Goal: Transaction & Acquisition: Purchase product/service

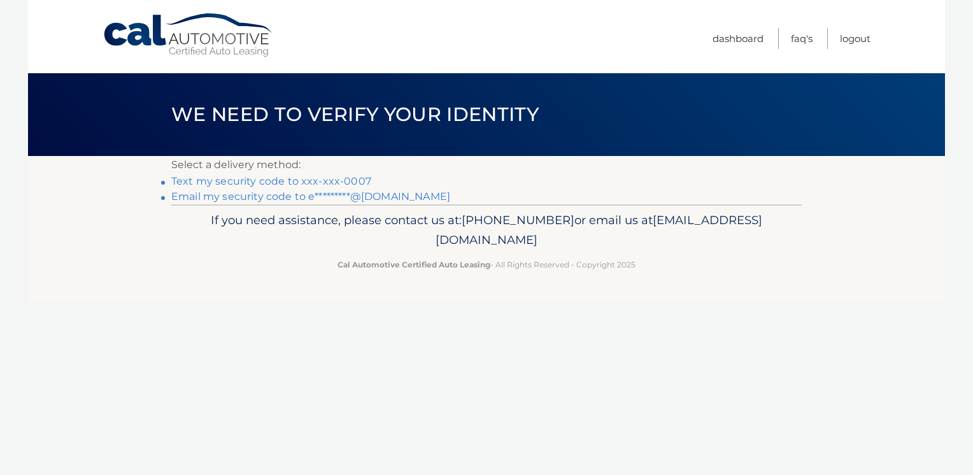
click at [337, 181] on link "Text my security code to xxx-xxx-0007" at bounding box center [271, 181] width 200 height 12
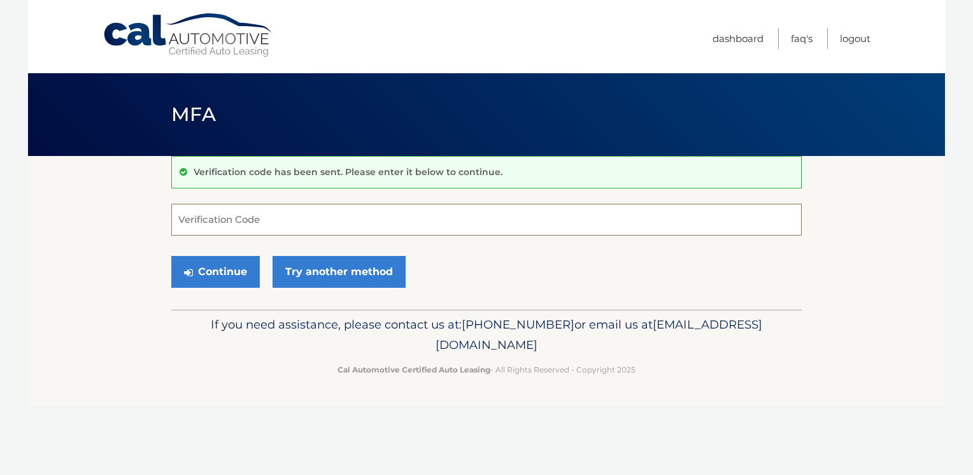
click at [240, 220] on input "Verification Code" at bounding box center [486, 220] width 630 height 32
type input "518994"
click at [195, 271] on button "Continue" at bounding box center [215, 272] width 88 height 32
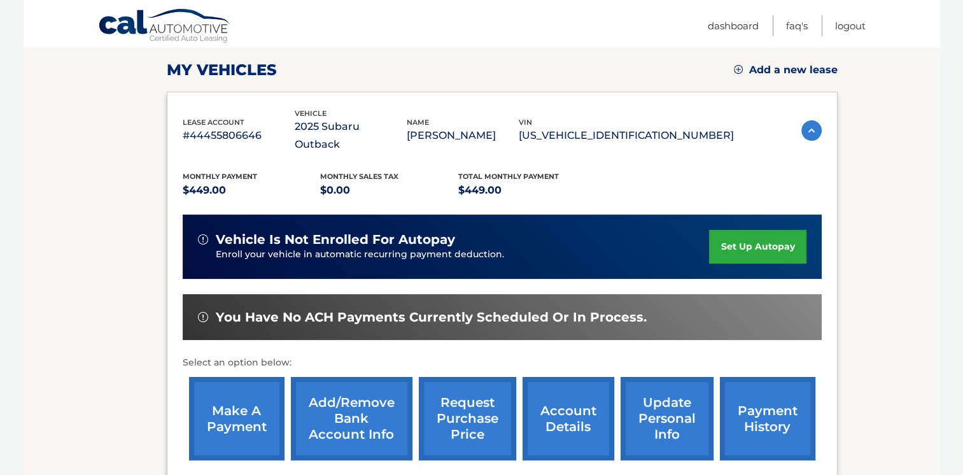
scroll to position [191, 0]
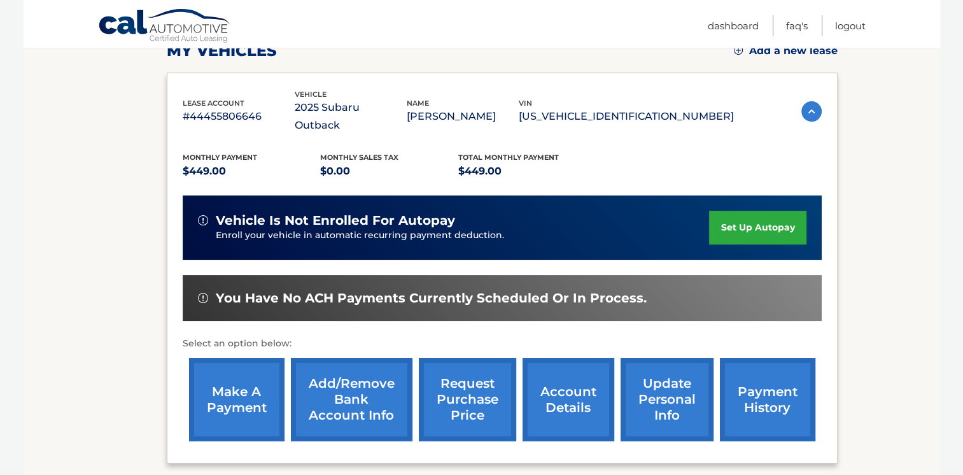
click at [232, 383] on link "make a payment" at bounding box center [237, 399] width 96 height 83
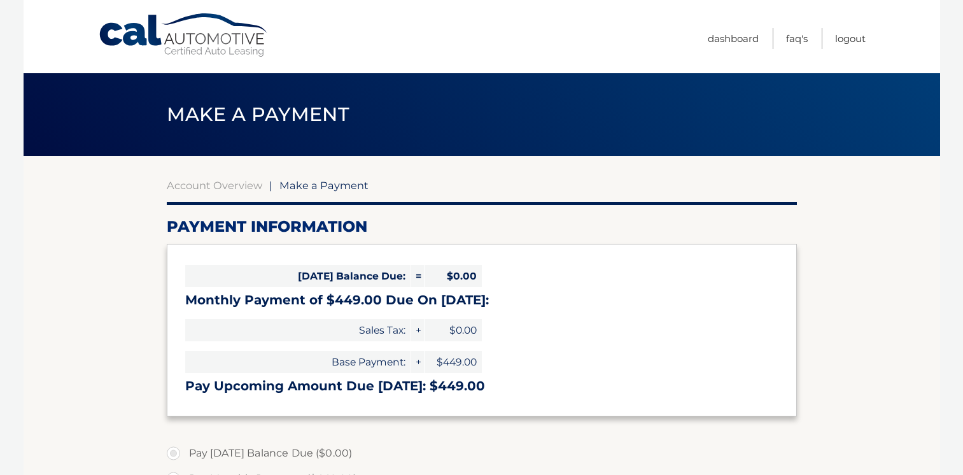
select select "ZjM2NGY2YmUtM2RmNi00NjA3LTg5YTEtNjg2ZmYyZjU3OGI0"
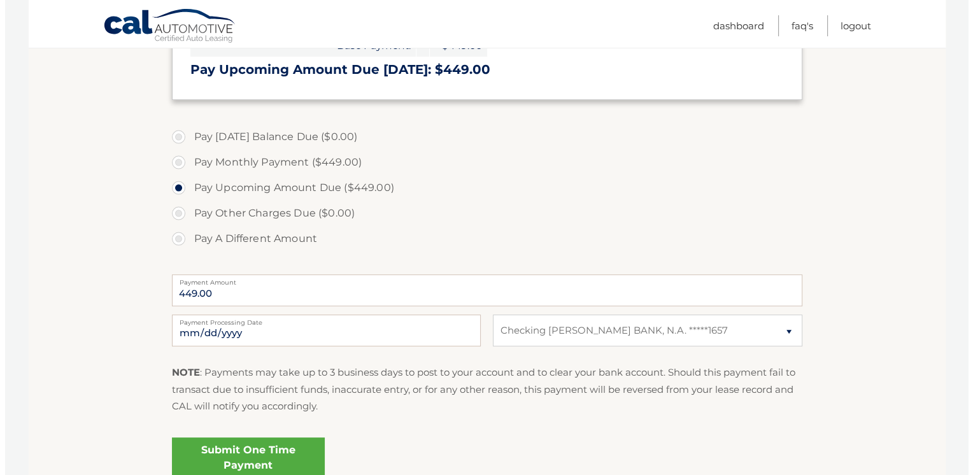
scroll to position [318, 0]
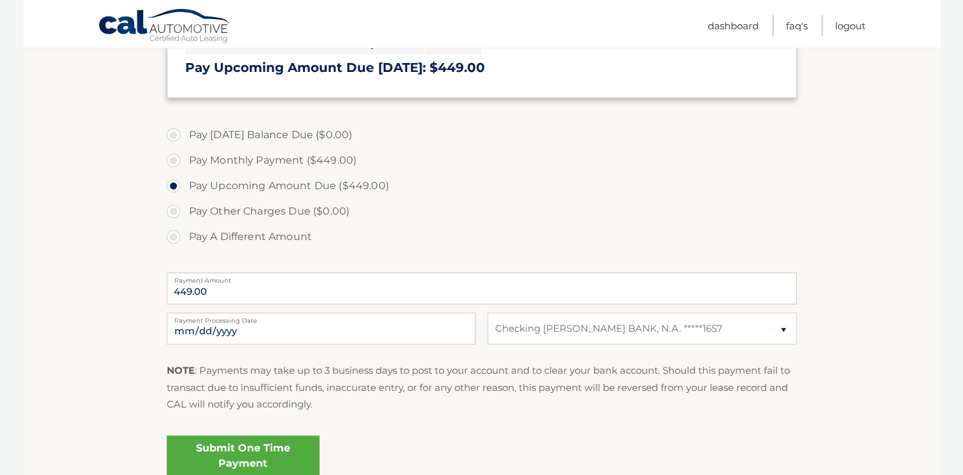
click at [235, 449] on link "Submit One Time Payment" at bounding box center [243, 455] width 153 height 41
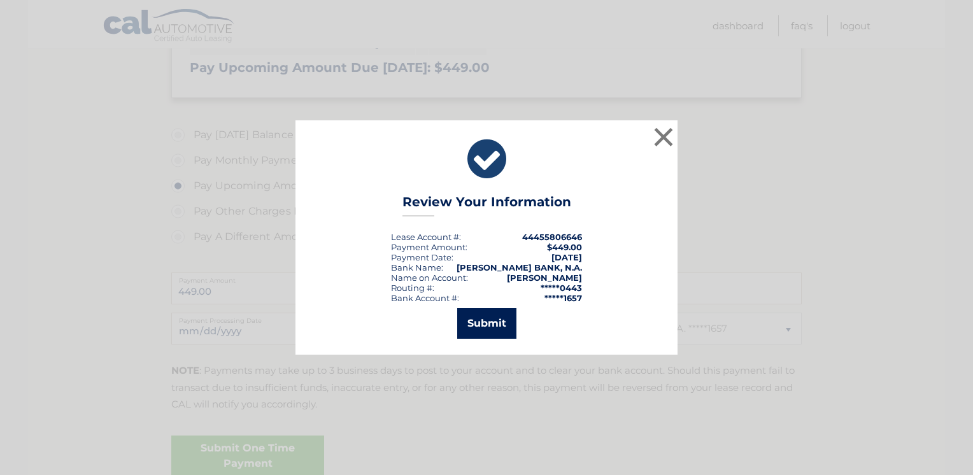
click at [486, 325] on button "Submit" at bounding box center [486, 323] width 59 height 31
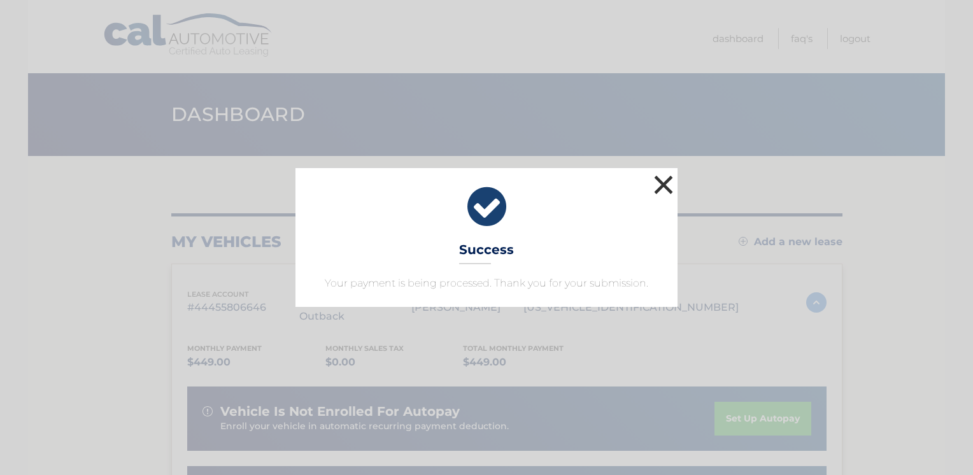
click at [663, 187] on button "×" at bounding box center [663, 184] width 25 height 25
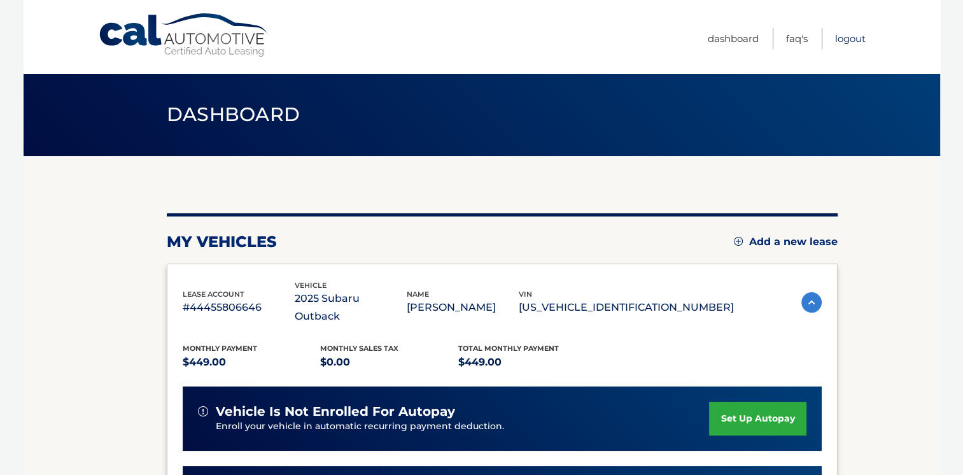
click at [856, 34] on link "Logout" at bounding box center [850, 38] width 31 height 21
